Goal: Task Accomplishment & Management: Complete application form

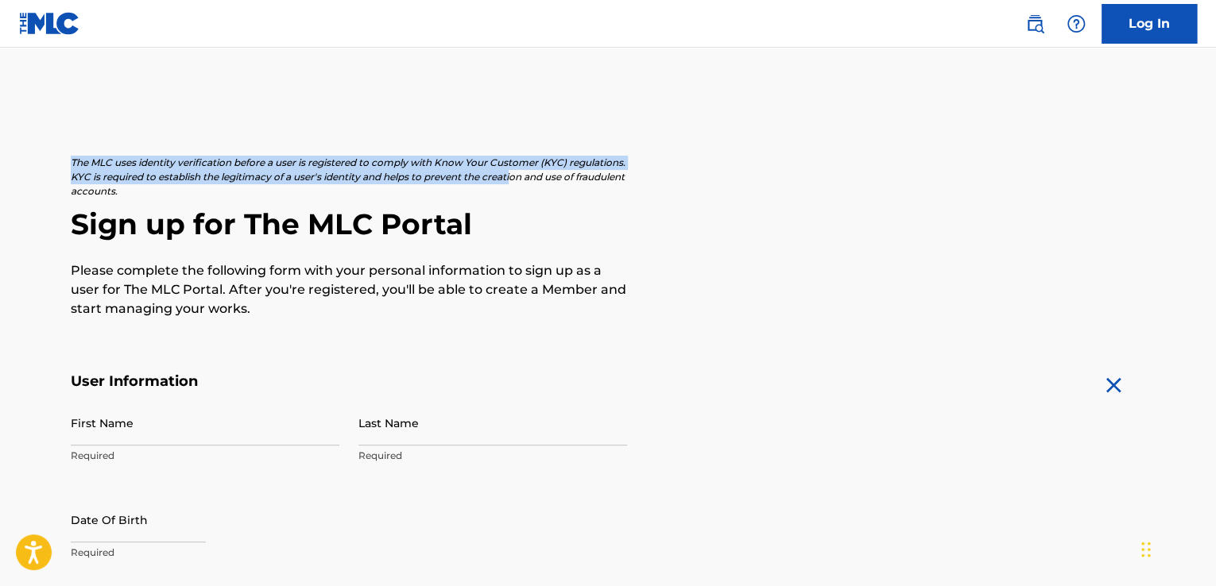
drag, startPoint x: 55, startPoint y: 138, endPoint x: 575, endPoint y: 173, distance: 521.6
click at [575, 173] on p "The MLC uses identity verification before a user is registered to comply with K…" at bounding box center [349, 177] width 556 height 43
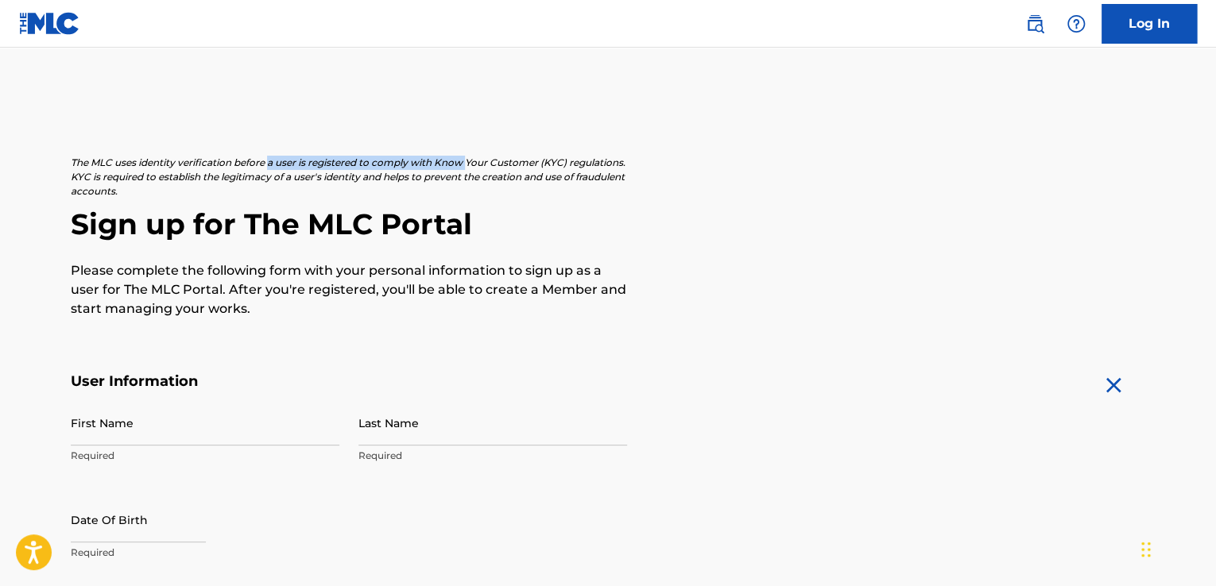
drag, startPoint x: 272, startPoint y: 152, endPoint x: 469, endPoint y: 163, distance: 197.4
click at [108, 161] on p "The MLC uses identity verification before a user is registered to comply with K…" at bounding box center [349, 177] width 556 height 43
drag, startPoint x: 184, startPoint y: 172, endPoint x: 350, endPoint y: 171, distance: 165.3
click at [350, 171] on p "The MLC uses identity verification before a user is registered to comply with K…" at bounding box center [349, 177] width 556 height 43
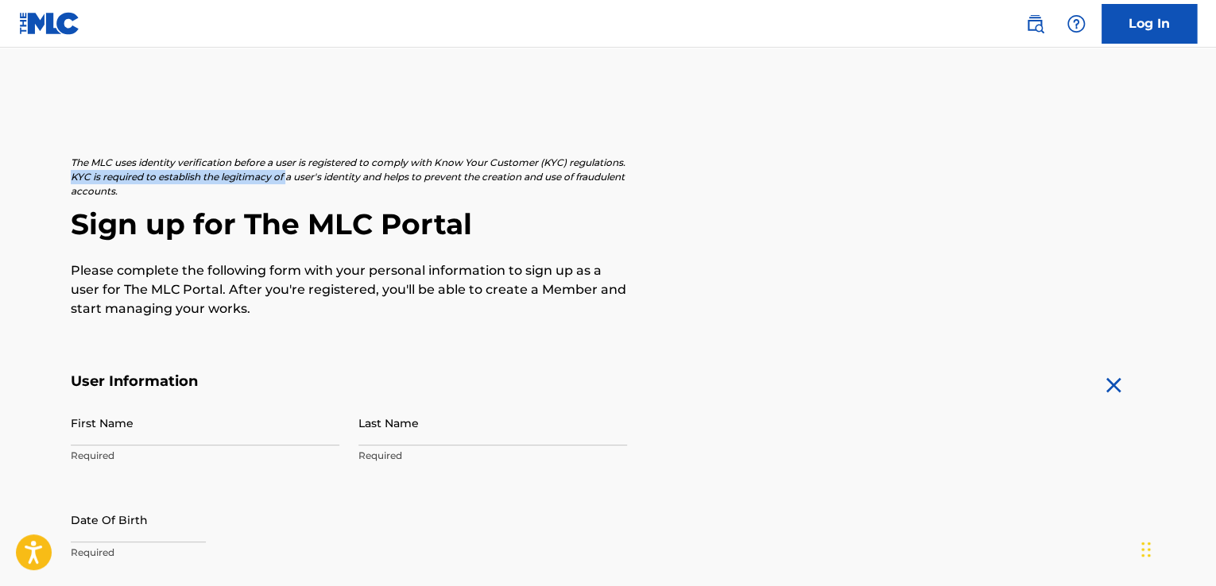
click at [350, 171] on p "The MLC uses identity verification before a user is registered to comply with K…" at bounding box center [349, 177] width 556 height 43
